Goal: Task Accomplishment & Management: Use online tool/utility

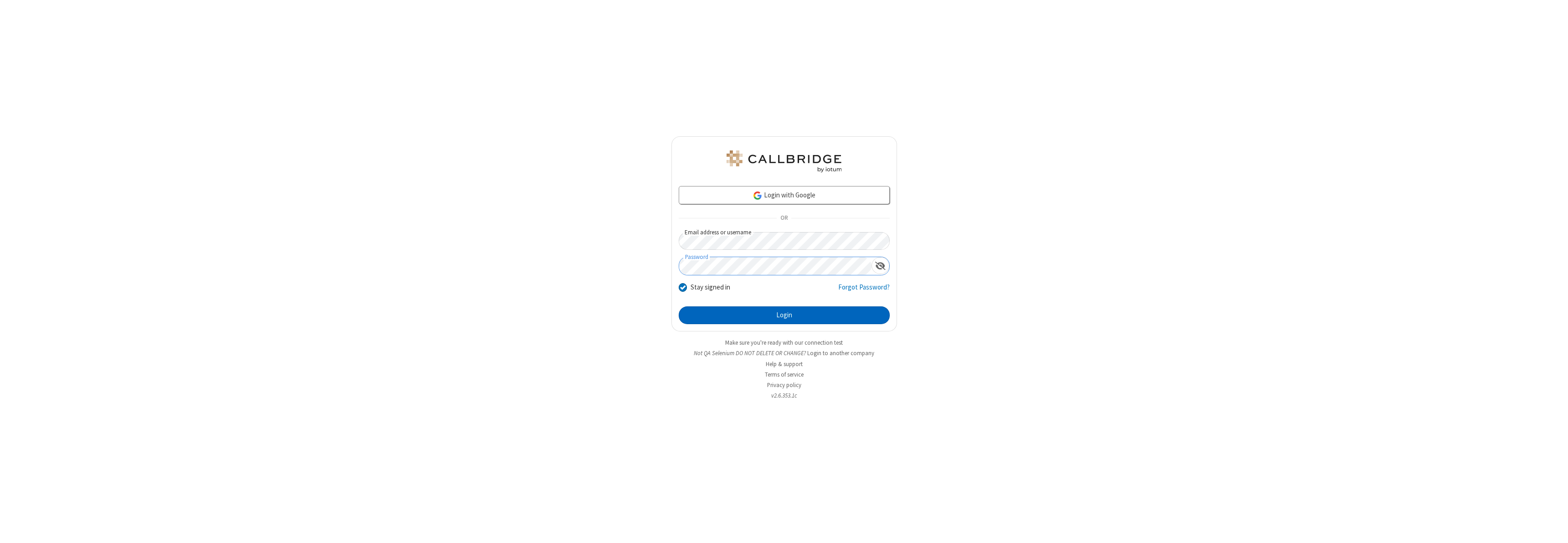
click at [784, 315] on button "Login" at bounding box center [784, 315] width 211 height 18
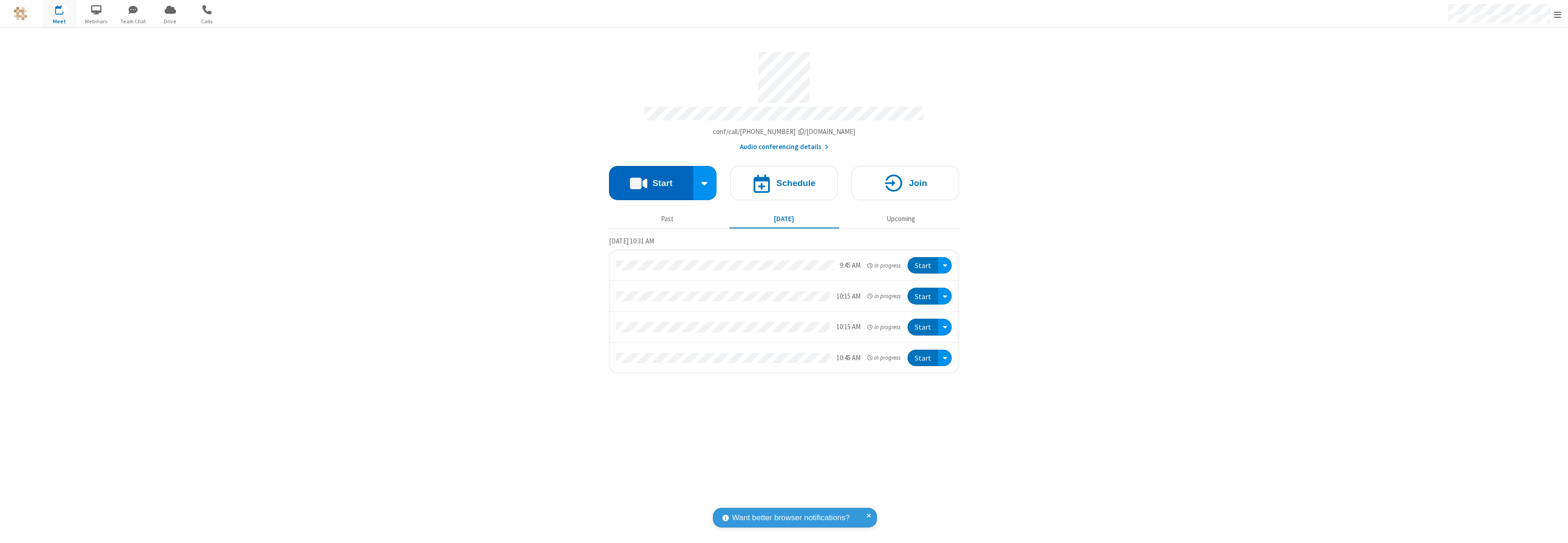
click at [651, 178] on button "Start" at bounding box center [651, 183] width 85 height 34
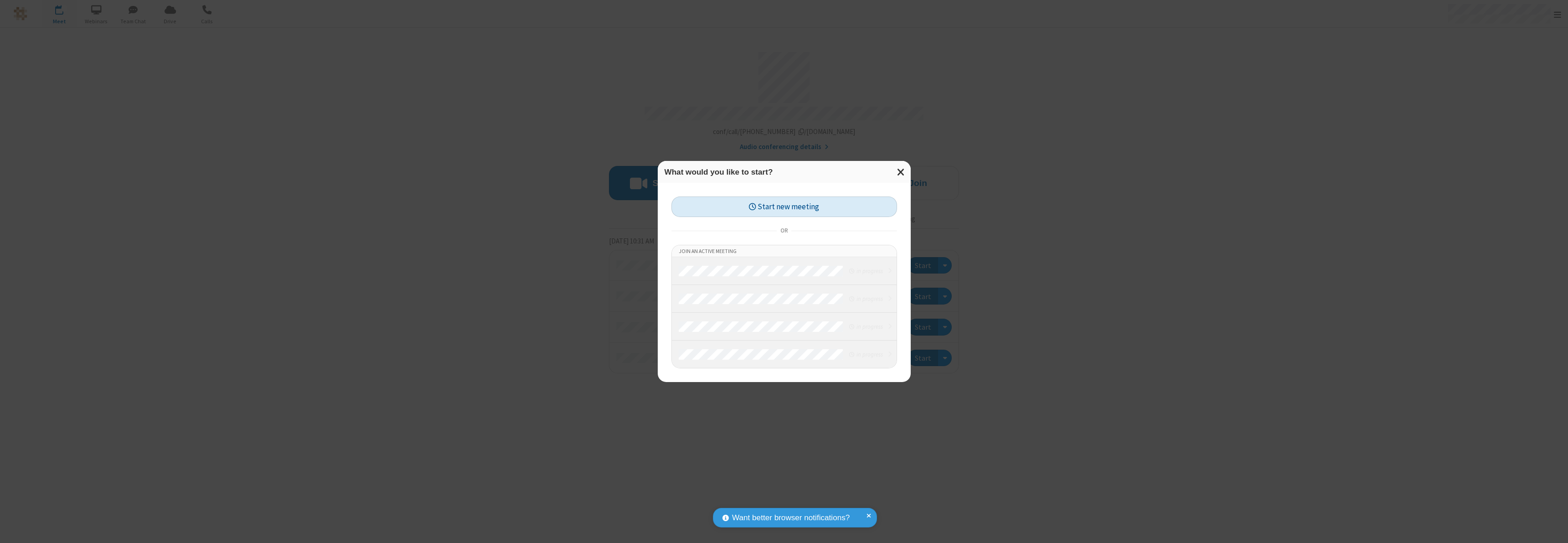
click at [784, 207] on button "Start new meeting" at bounding box center [784, 207] width 225 height 20
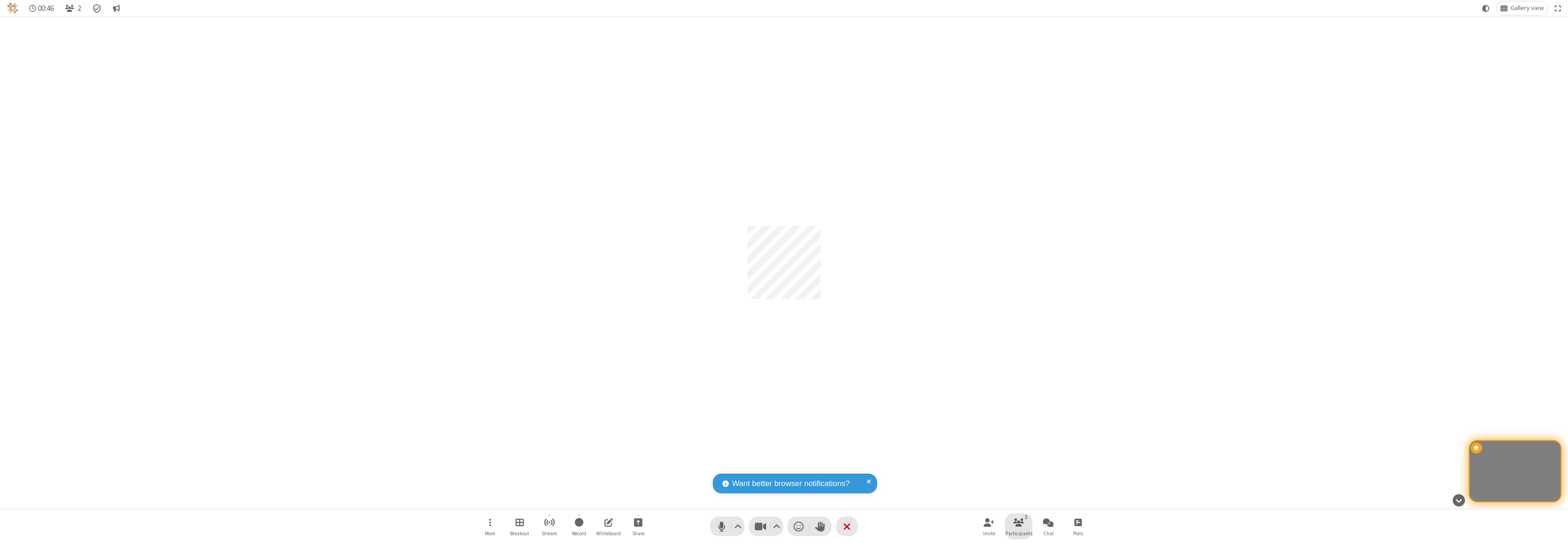
click at [1019, 533] on span "Participants" at bounding box center [1018, 533] width 26 height 5
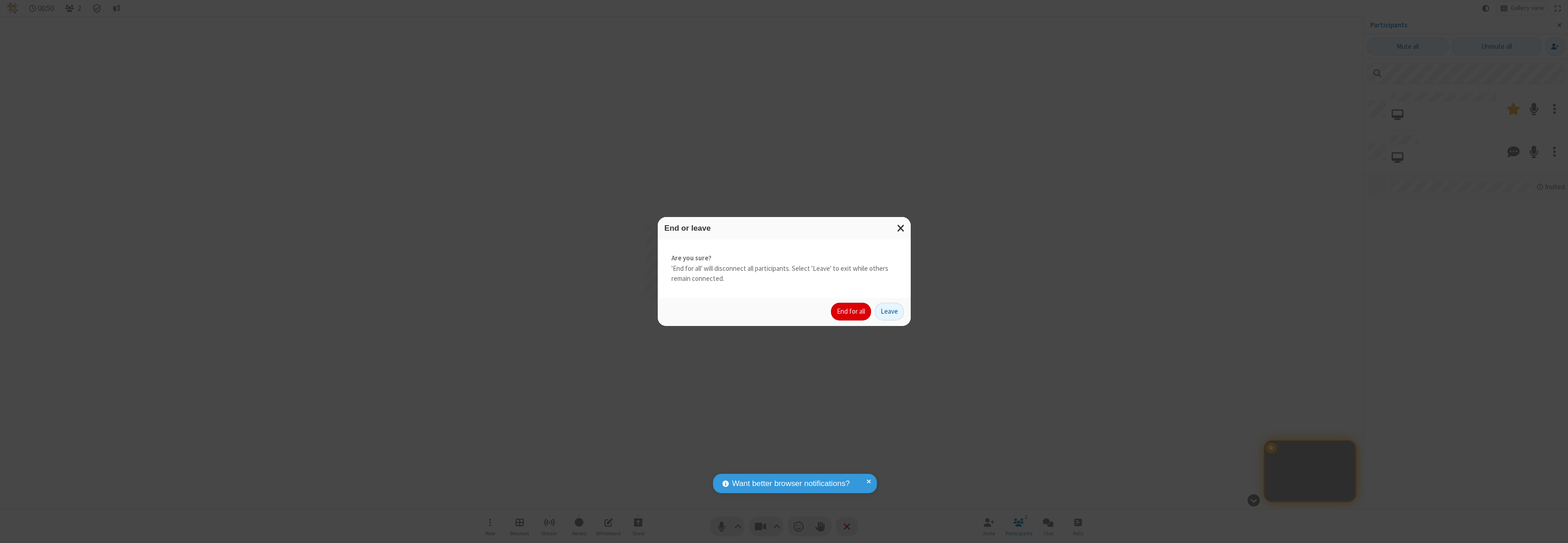
click at [851, 311] on button "End for all" at bounding box center [851, 311] width 40 height 18
